Goal: Task Accomplishment & Management: Use online tool/utility

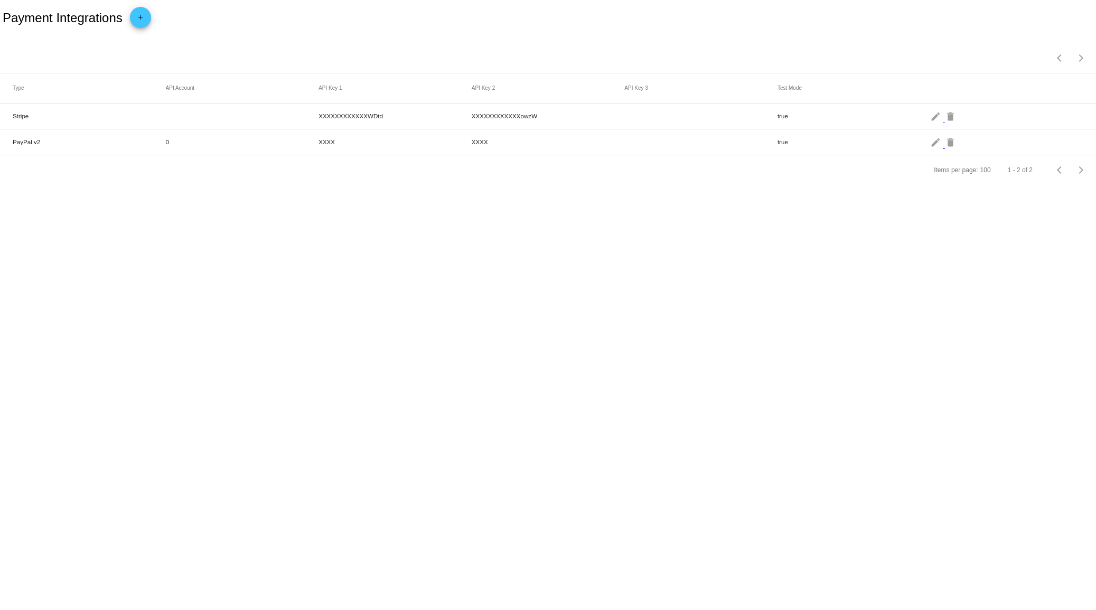
click at [143, 18] on mat-icon "add" at bounding box center [140, 20] width 13 height 13
click at [94, 56] on div "Payment Method Type Payment Method Type" at bounding box center [60, 59] width 95 height 21
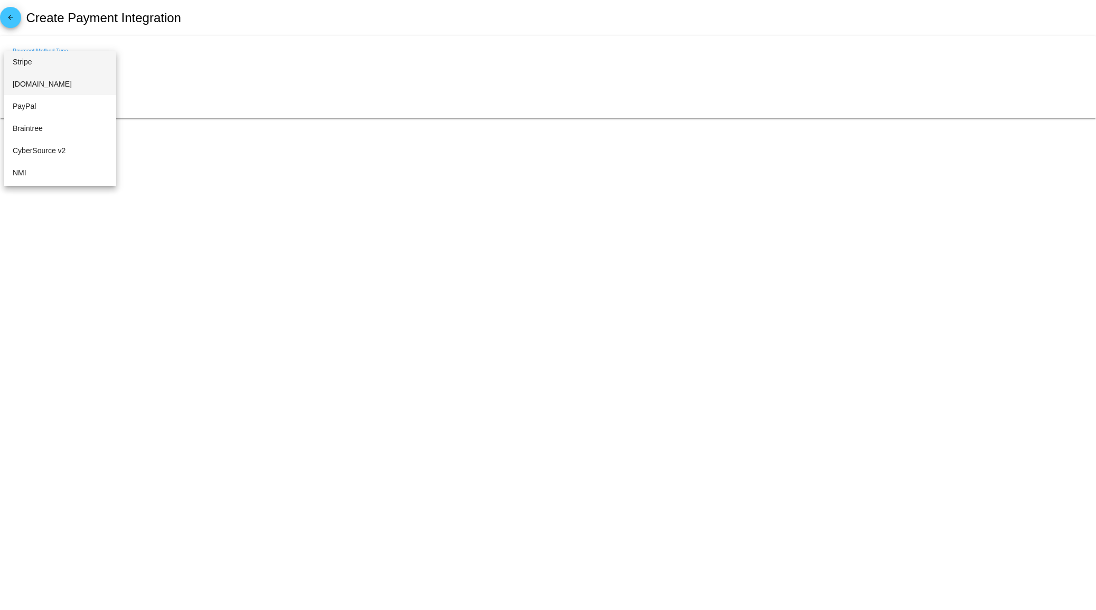
click at [77, 82] on span "[DOMAIN_NAME]" at bounding box center [60, 84] width 95 height 22
click at [135, 101] on div "API Login ID" at bounding box center [548, 93] width 1070 height 21
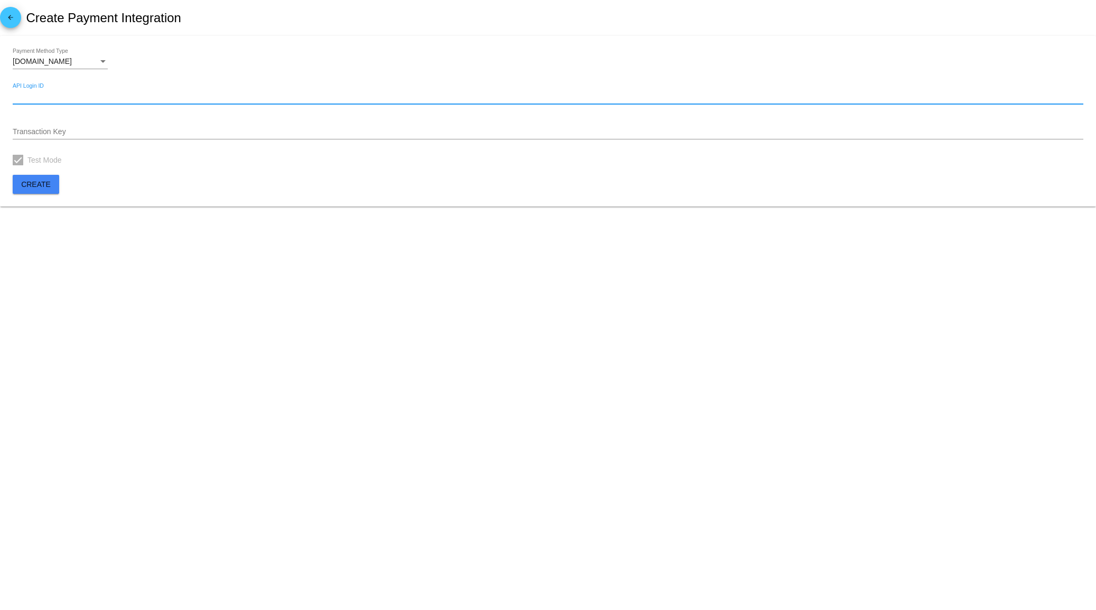
paste input "2FrEwP3h9382"
type input "2FrEwP3h9382"
click at [106, 126] on div "Transaction Key" at bounding box center [548, 129] width 1070 height 21
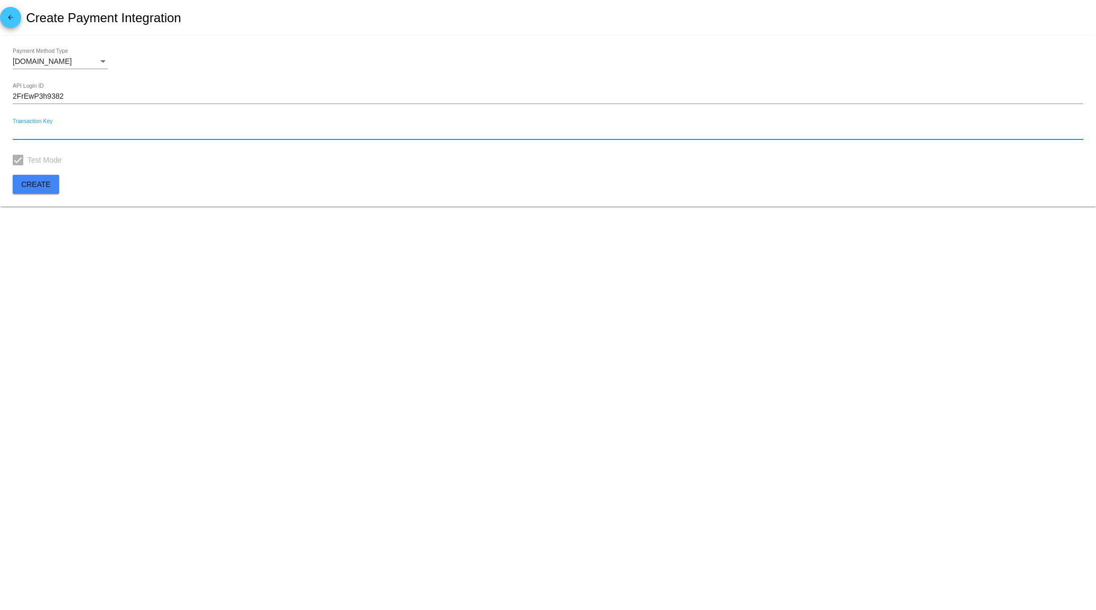
paste input "353fuJmczV79Rw2P"
type input "353fuJmczV79Rw2P"
click at [48, 183] on span "Create" at bounding box center [36, 184] width 30 height 8
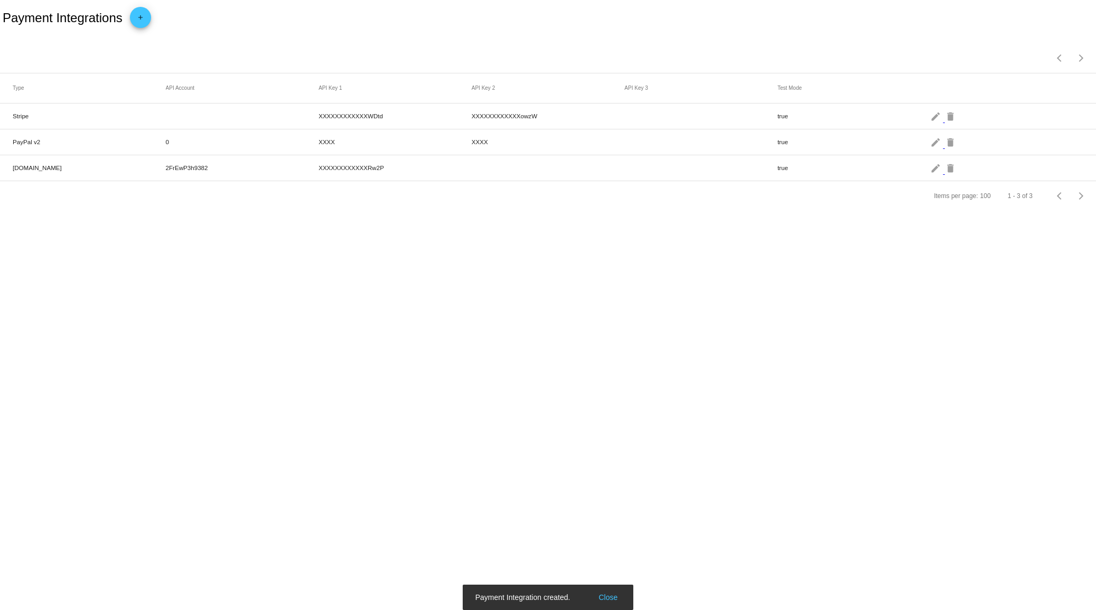
click at [210, 336] on body "Payment Integrations add Items per page: 100 1 - 3 of 3 Type API Account API Ke…" at bounding box center [548, 305] width 1096 height 610
